Goal: Check status: Check status

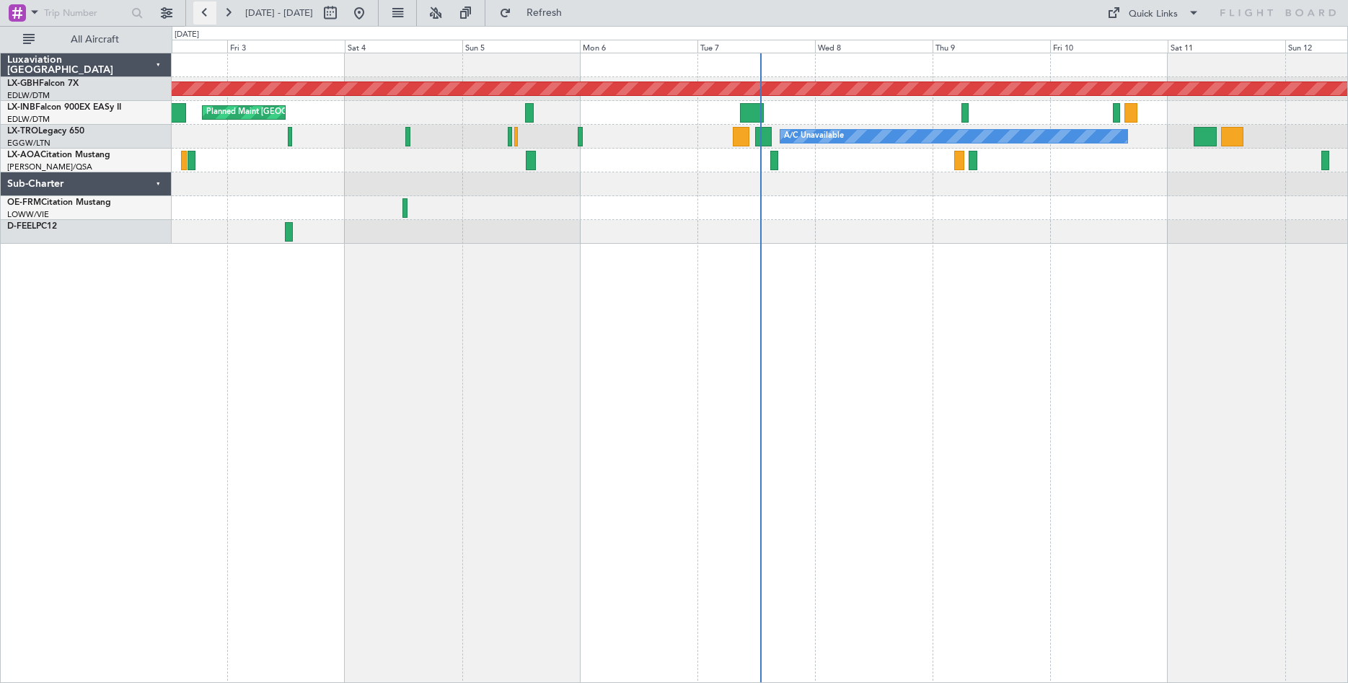
click at [207, 12] on button at bounding box center [204, 12] width 23 height 23
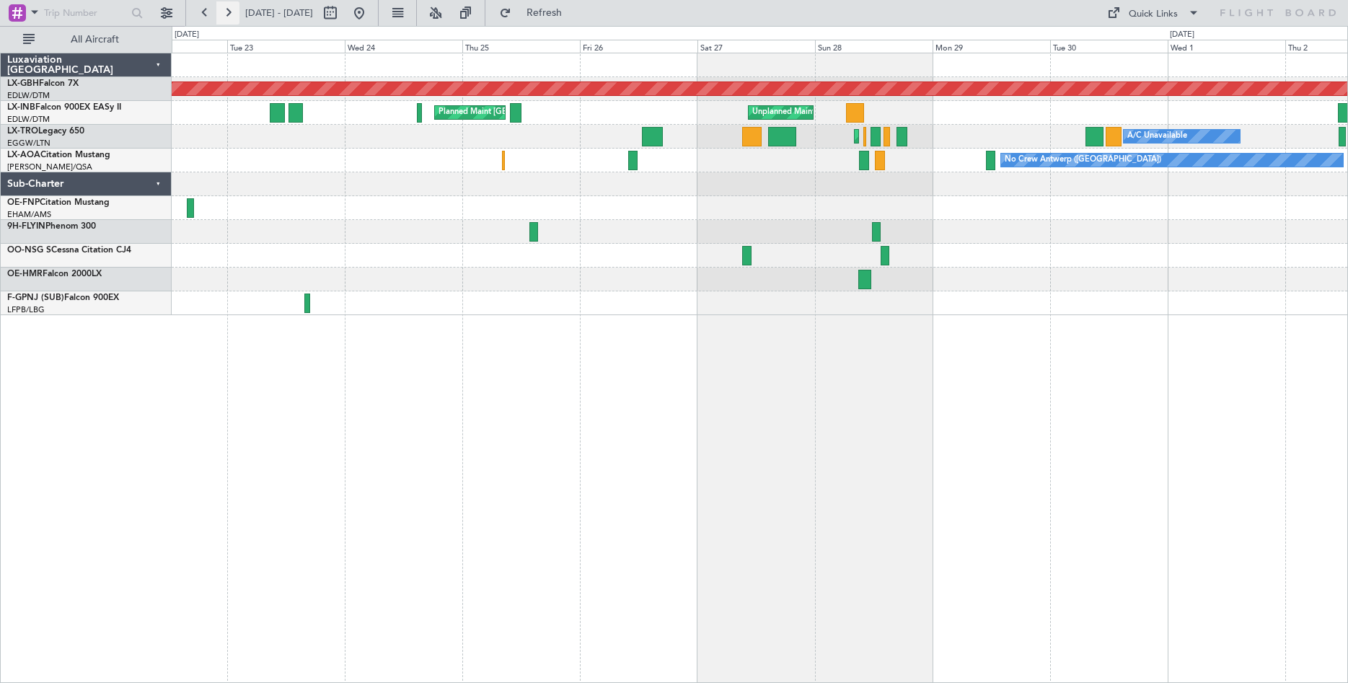
click at [232, 11] on button at bounding box center [227, 12] width 23 height 23
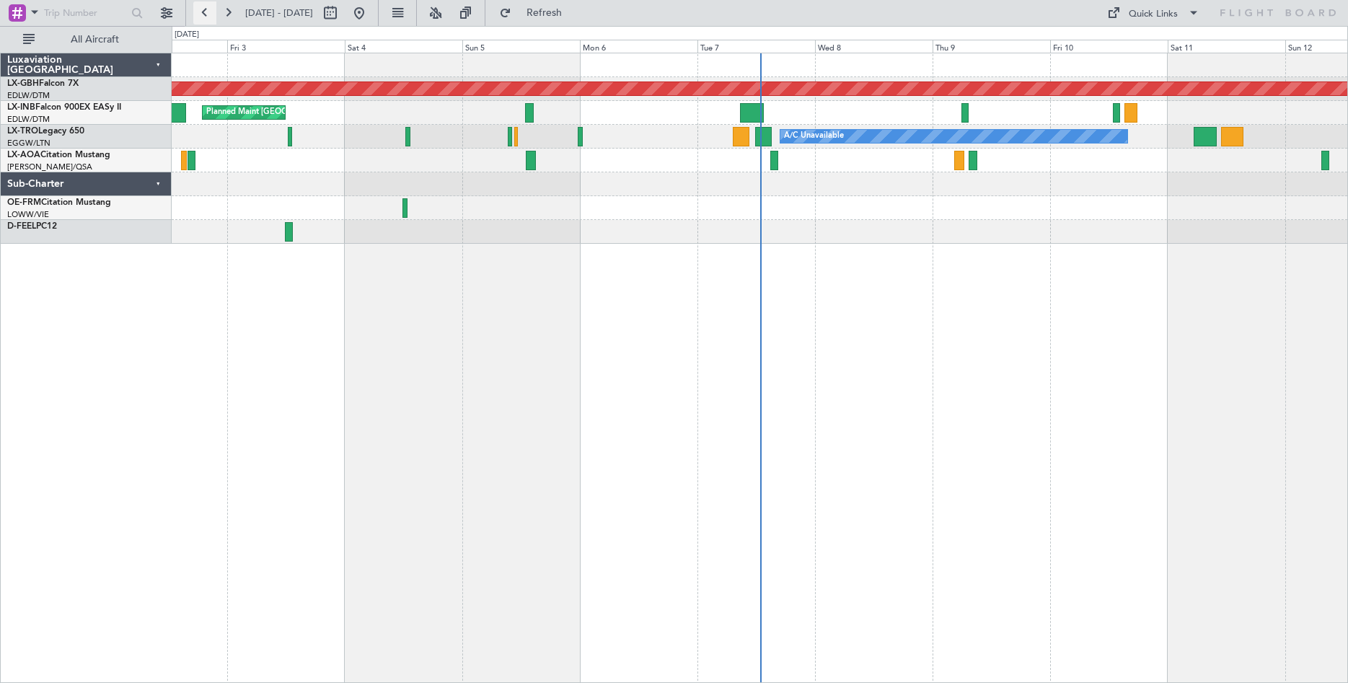
click at [200, 14] on button at bounding box center [204, 12] width 23 height 23
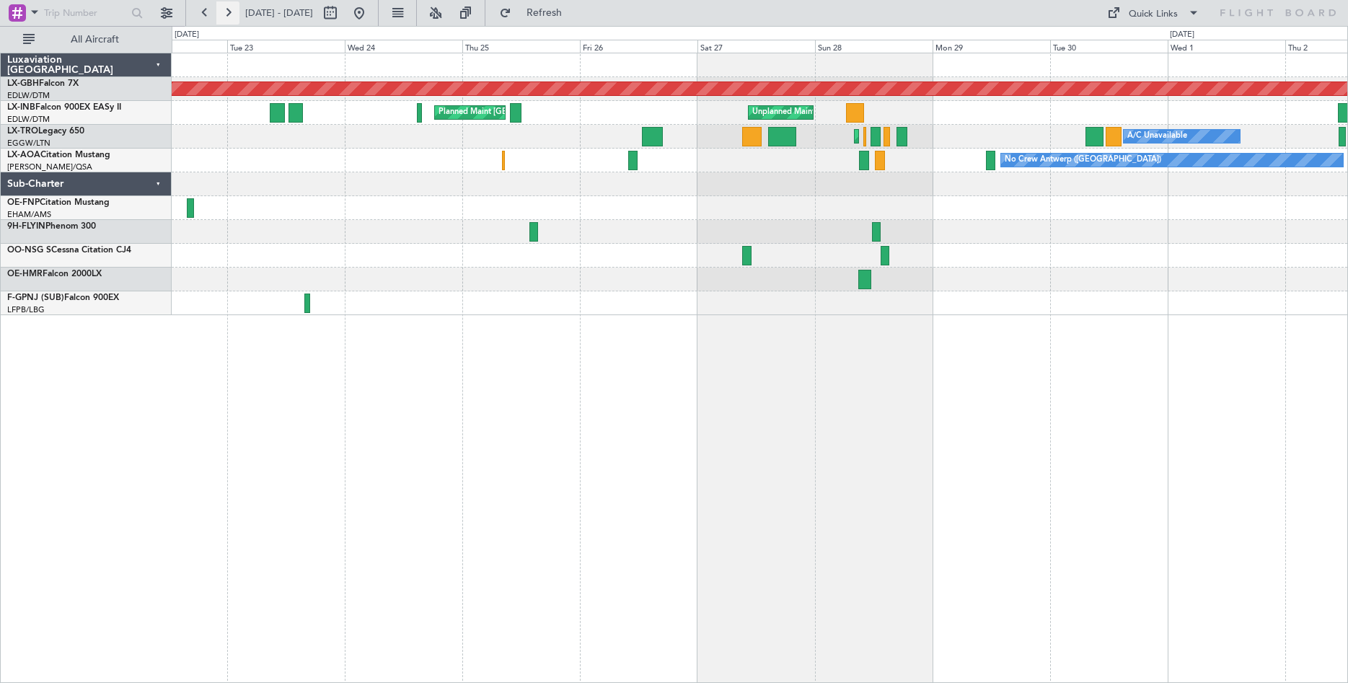
click at [232, 14] on button at bounding box center [227, 12] width 23 height 23
